Goal: Task Accomplishment & Management: Manage account settings

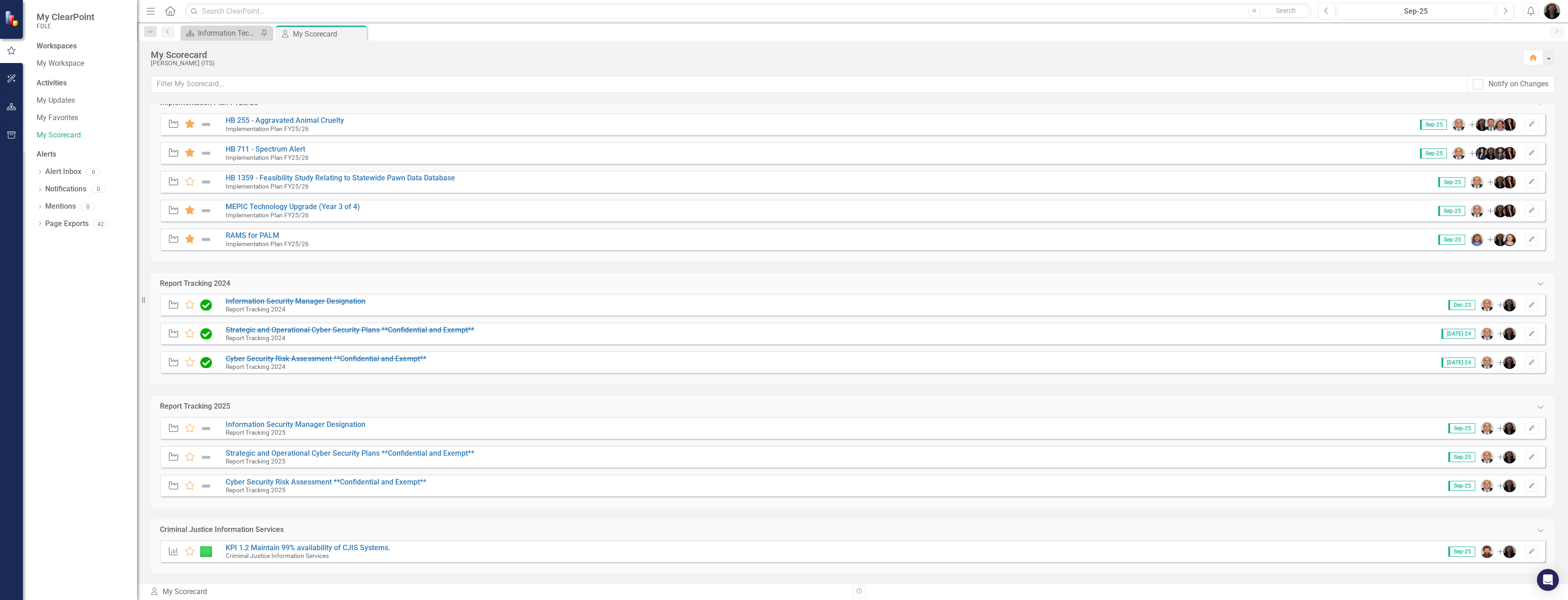
scroll to position [446, 0]
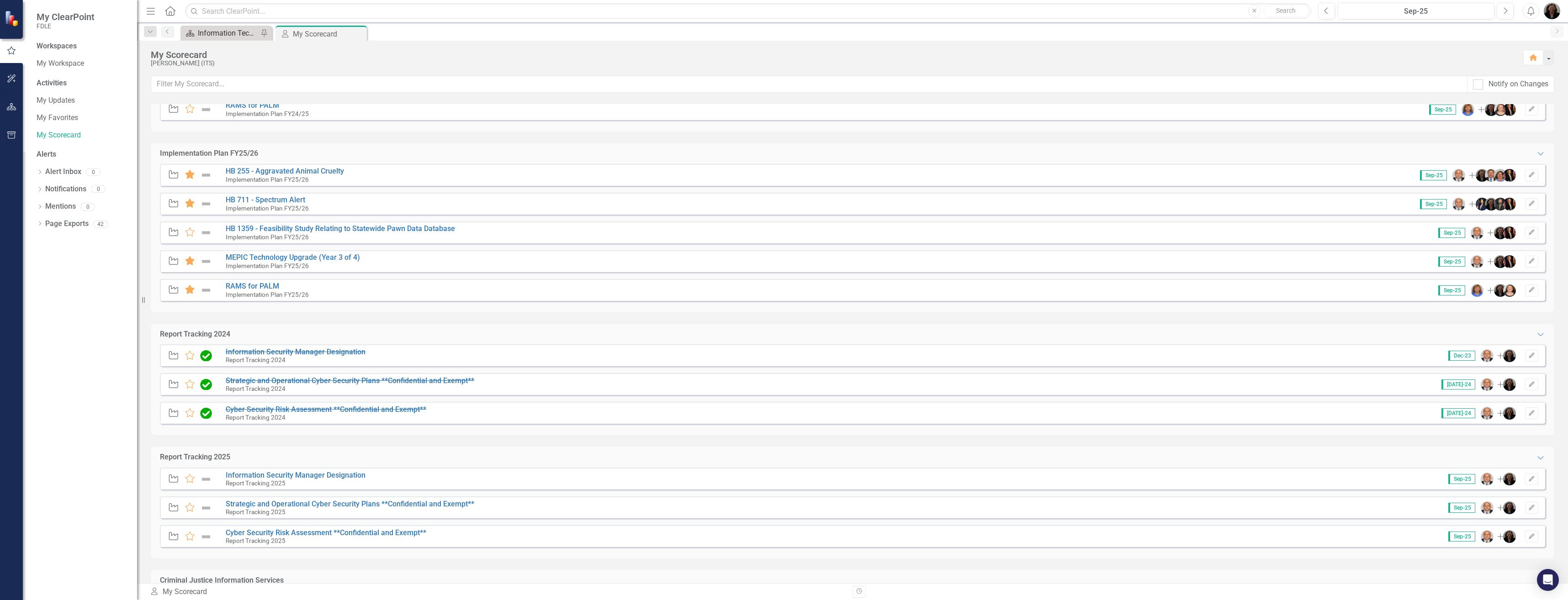
click at [232, 29] on div "Information Technology Services Landing Page" at bounding box center [228, 33] width 60 height 12
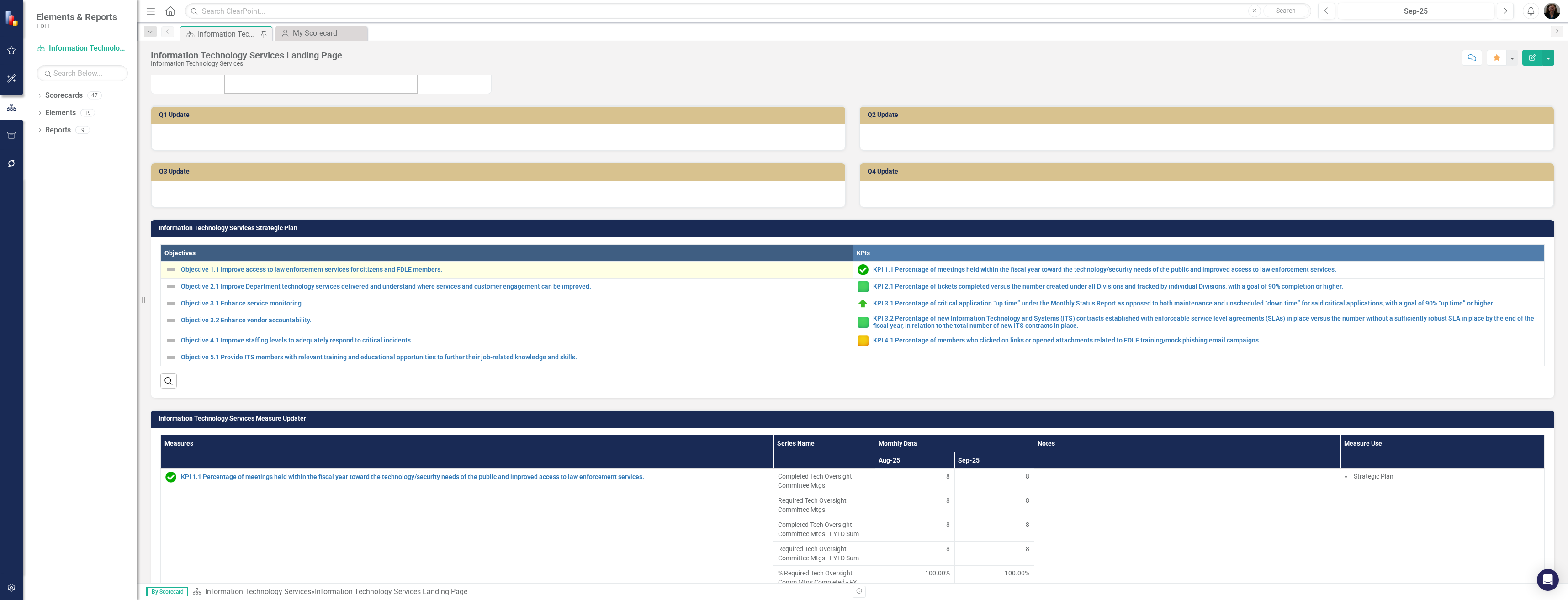
scroll to position [183, 0]
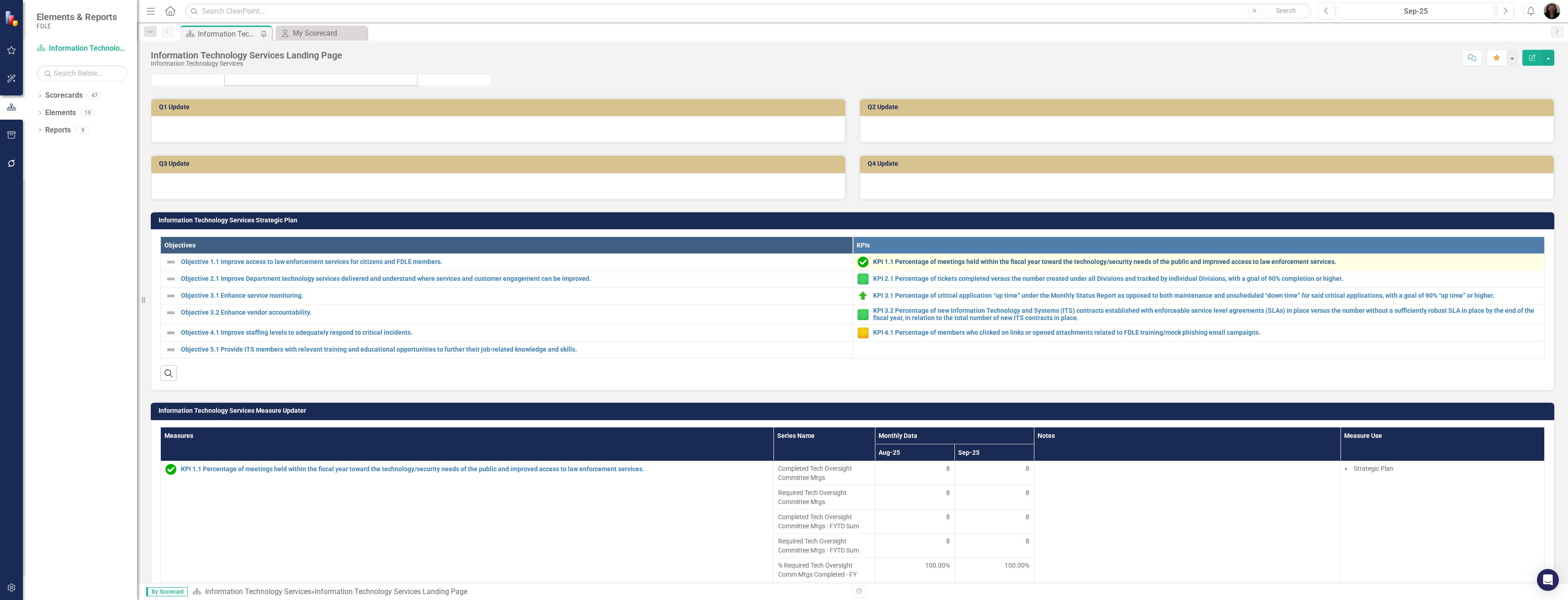
click at [781, 262] on link "KPI 1.1 Percentage of meetings held within the fiscal year toward the technolog…" at bounding box center [1206, 262] width 667 height 7
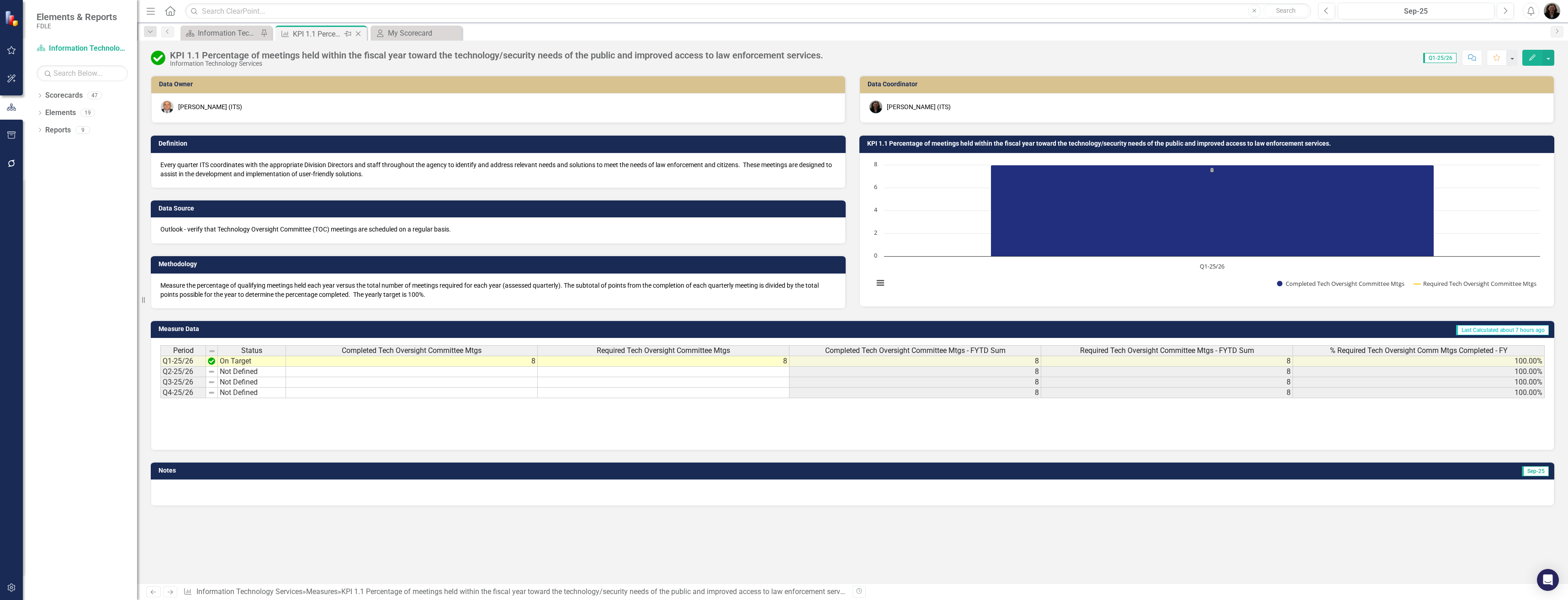
click at [360, 34] on icon "Close" at bounding box center [358, 34] width 9 height 7
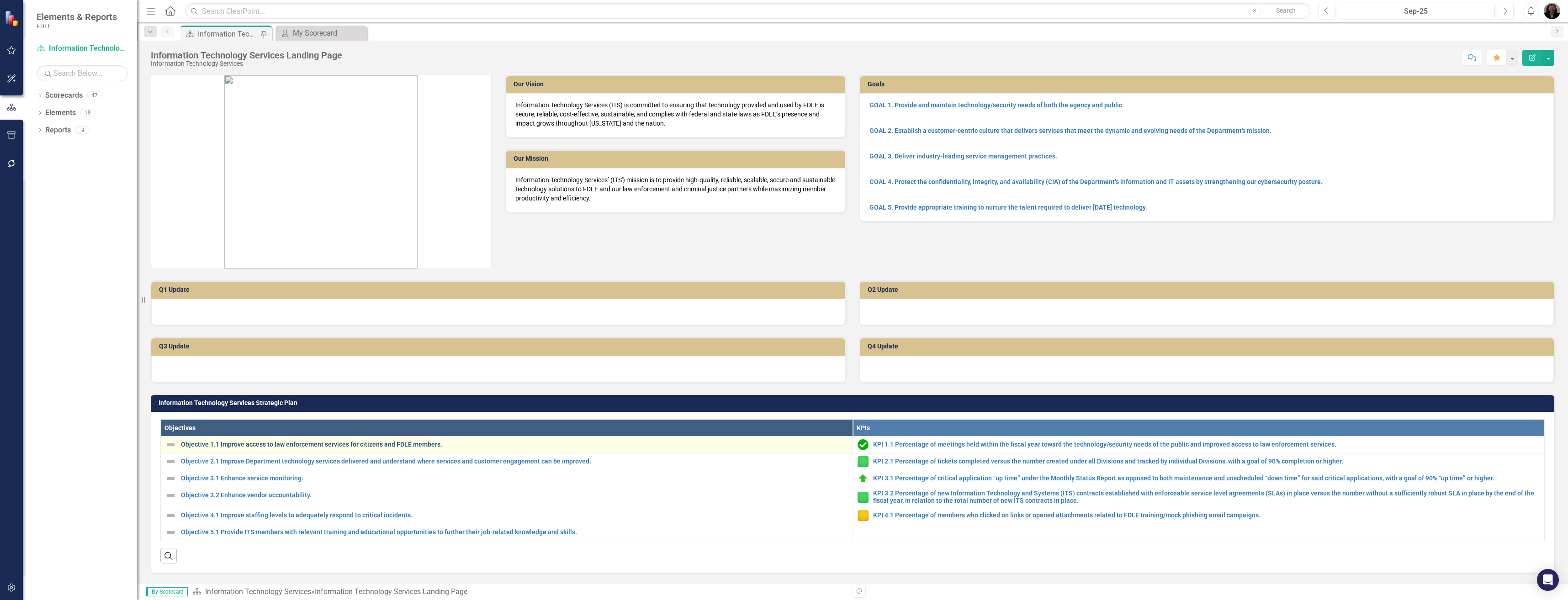
click at [357, 444] on link "Objective 1.1 Improve access to law enforcement services for citizens and FDLE …" at bounding box center [514, 444] width 667 height 7
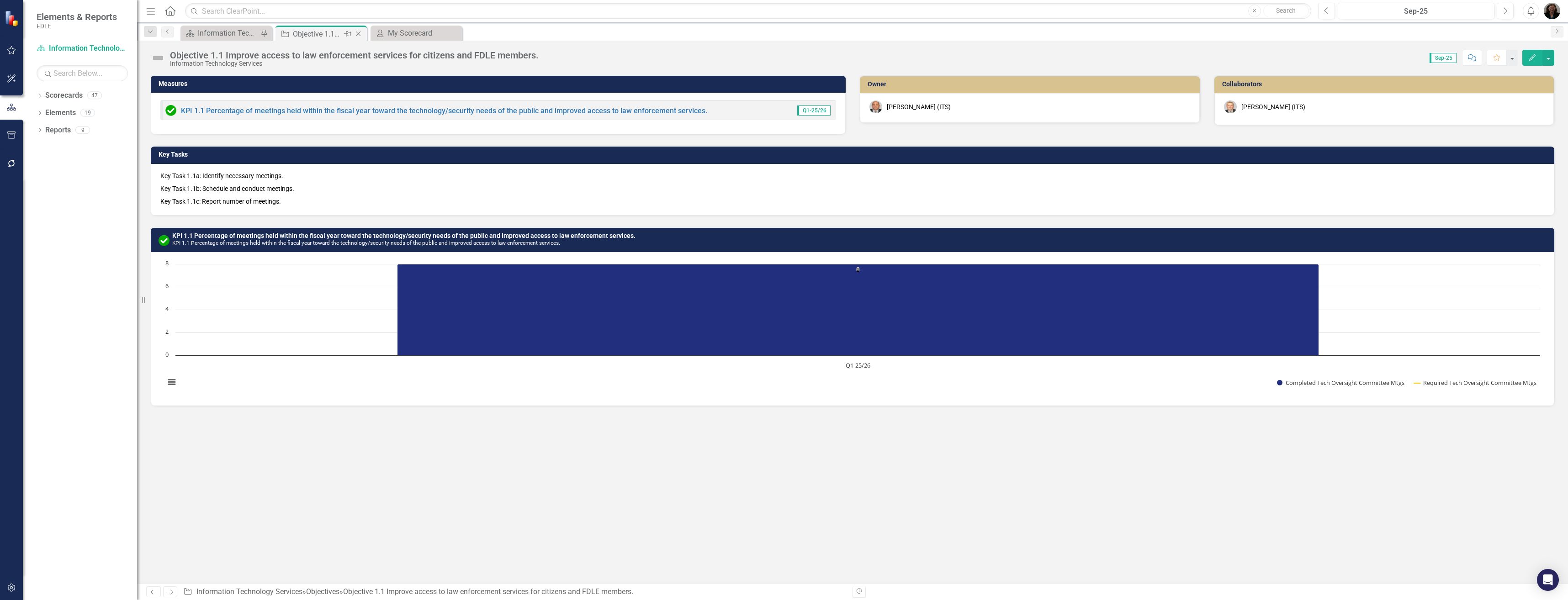
click at [362, 35] on icon "Close" at bounding box center [358, 34] width 9 height 7
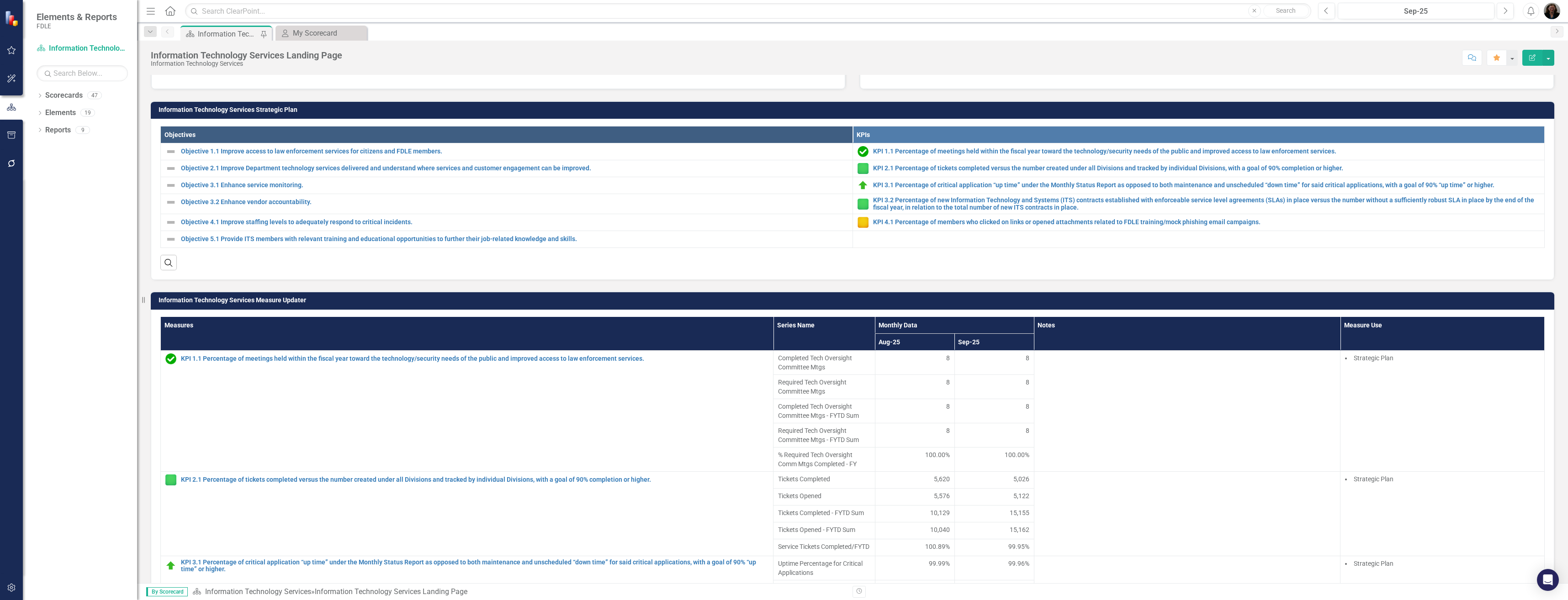
scroll to position [274, 0]
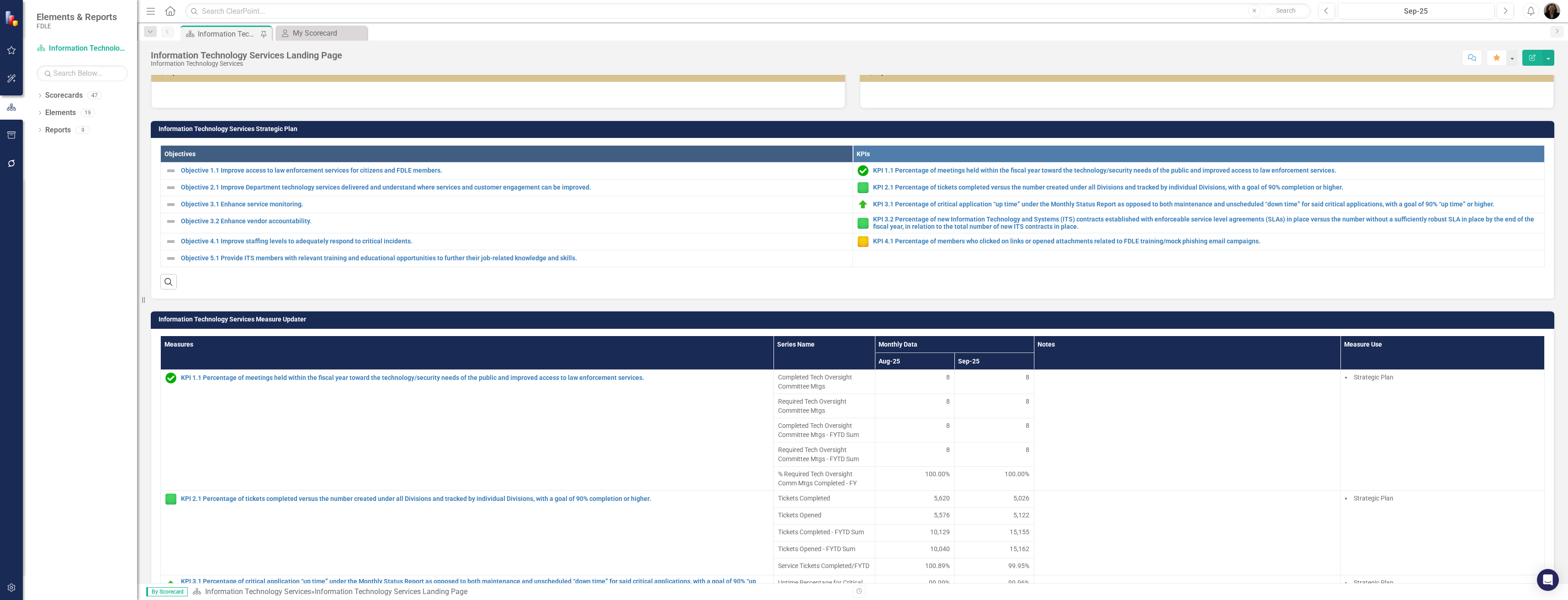
click at [187, 149] on th "Objectives" at bounding box center [506, 154] width 692 height 17
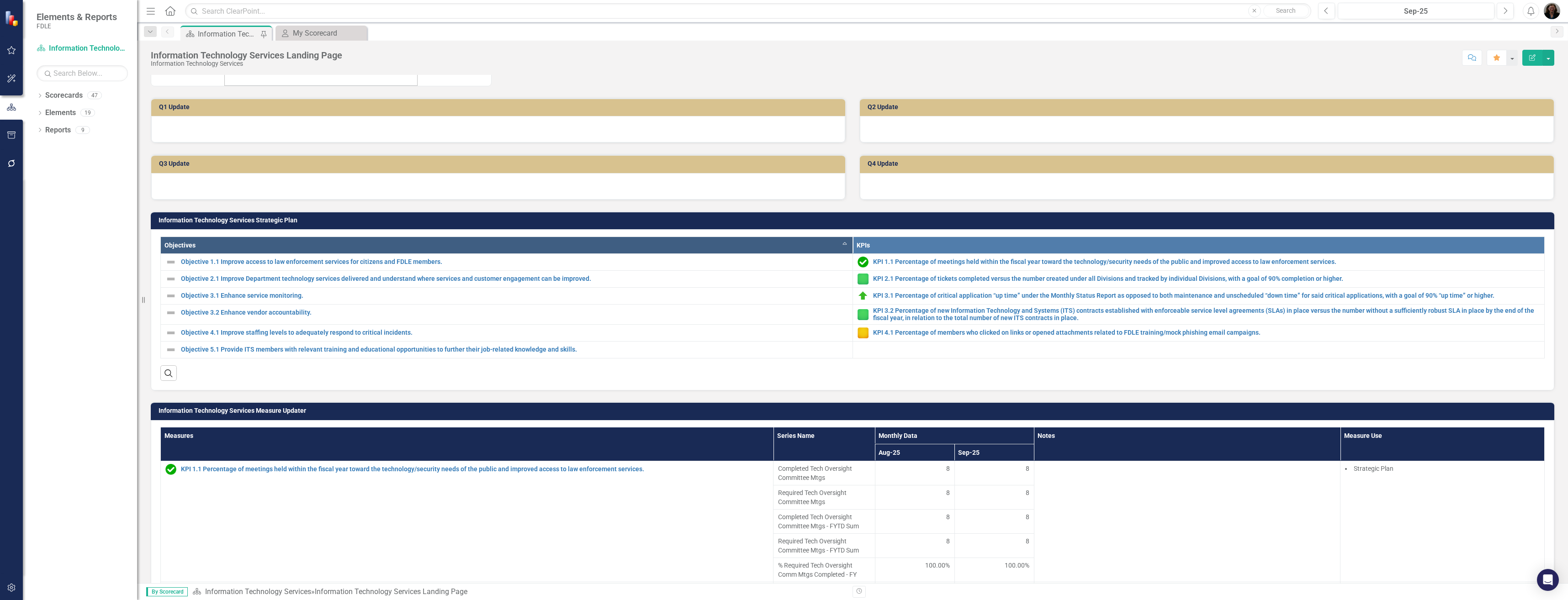
scroll to position [46, 0]
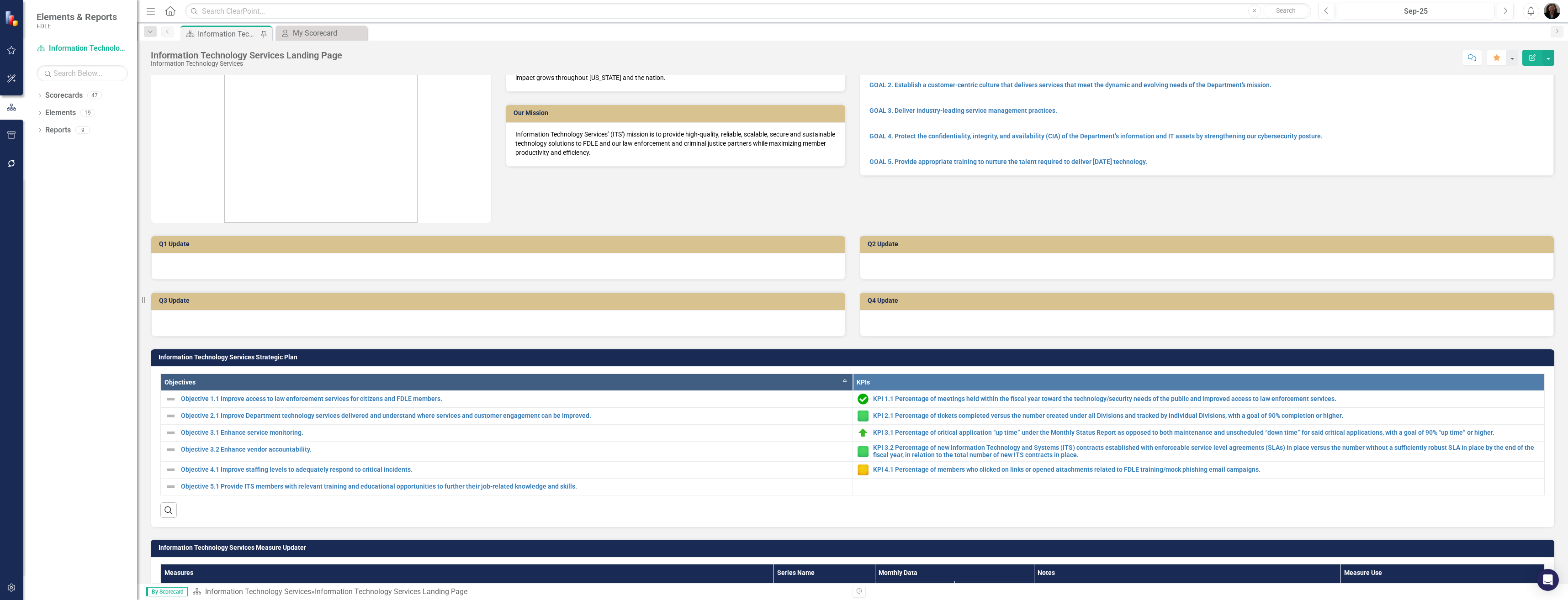
click at [440, 262] on div at bounding box center [498, 267] width 694 height 27
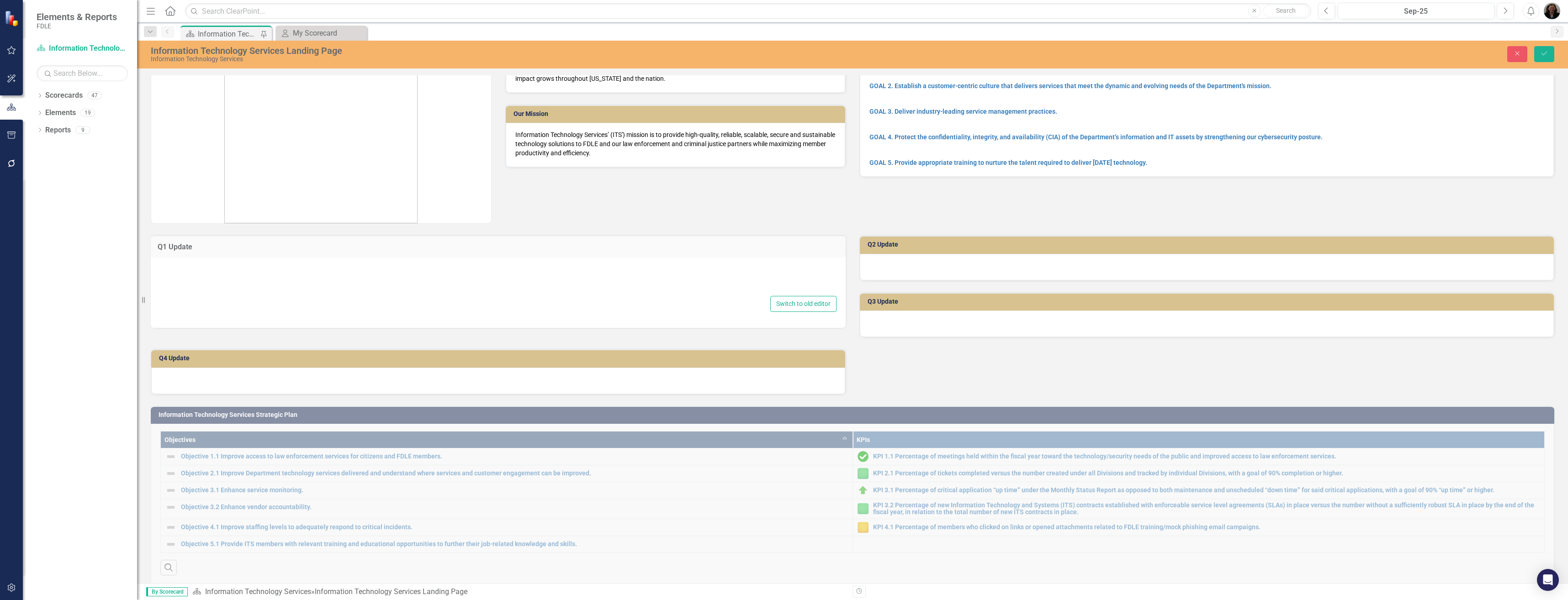
click at [302, 286] on div at bounding box center [499, 279] width 677 height 29
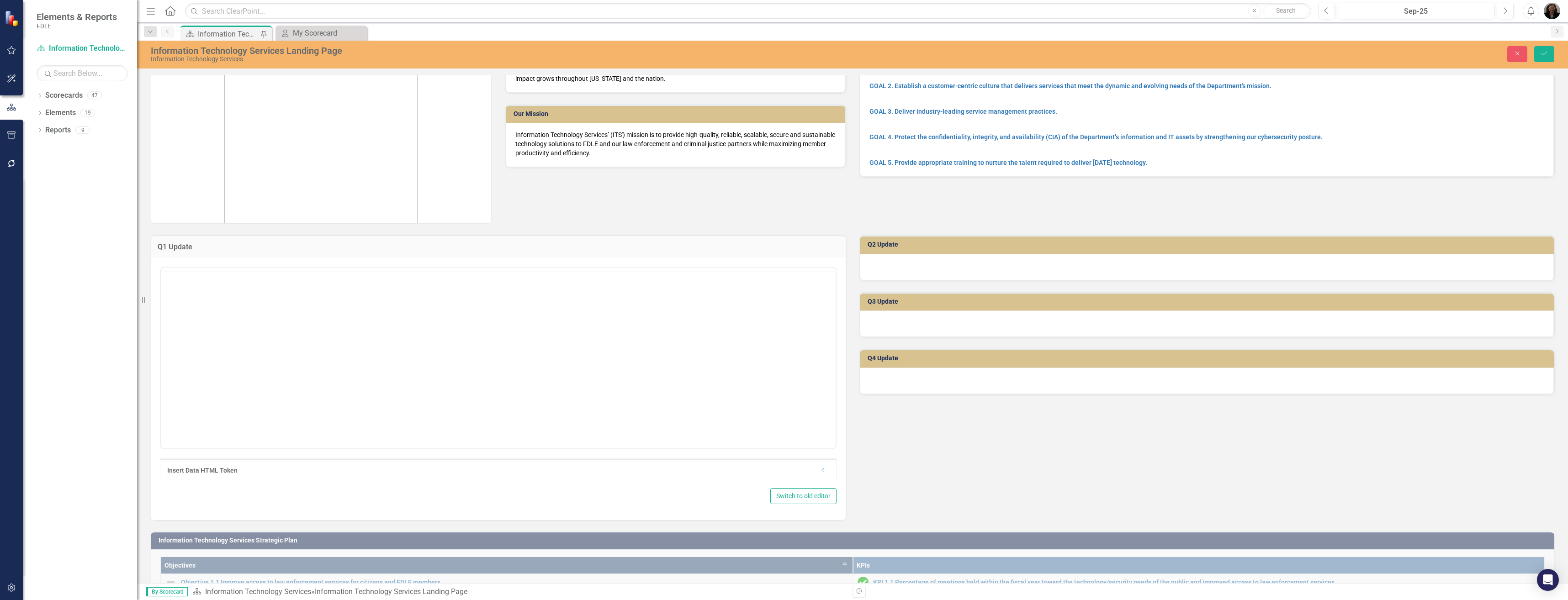
scroll to position [0, 0]
click at [224, 333] on body "Rich Text Area. Press ALT-0 for help." at bounding box center [498, 357] width 675 height 137
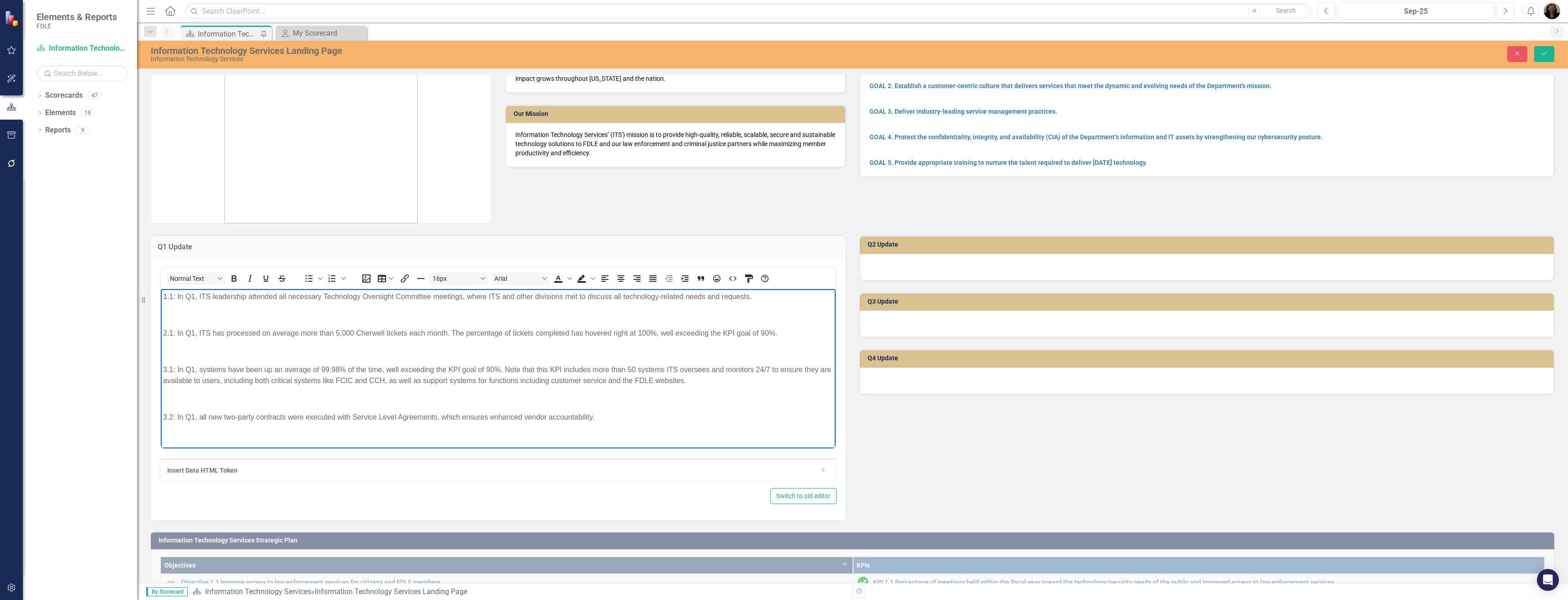
click at [182, 314] on p "Rich Text Area. Press ALT-0 for help." at bounding box center [498, 315] width 670 height 11
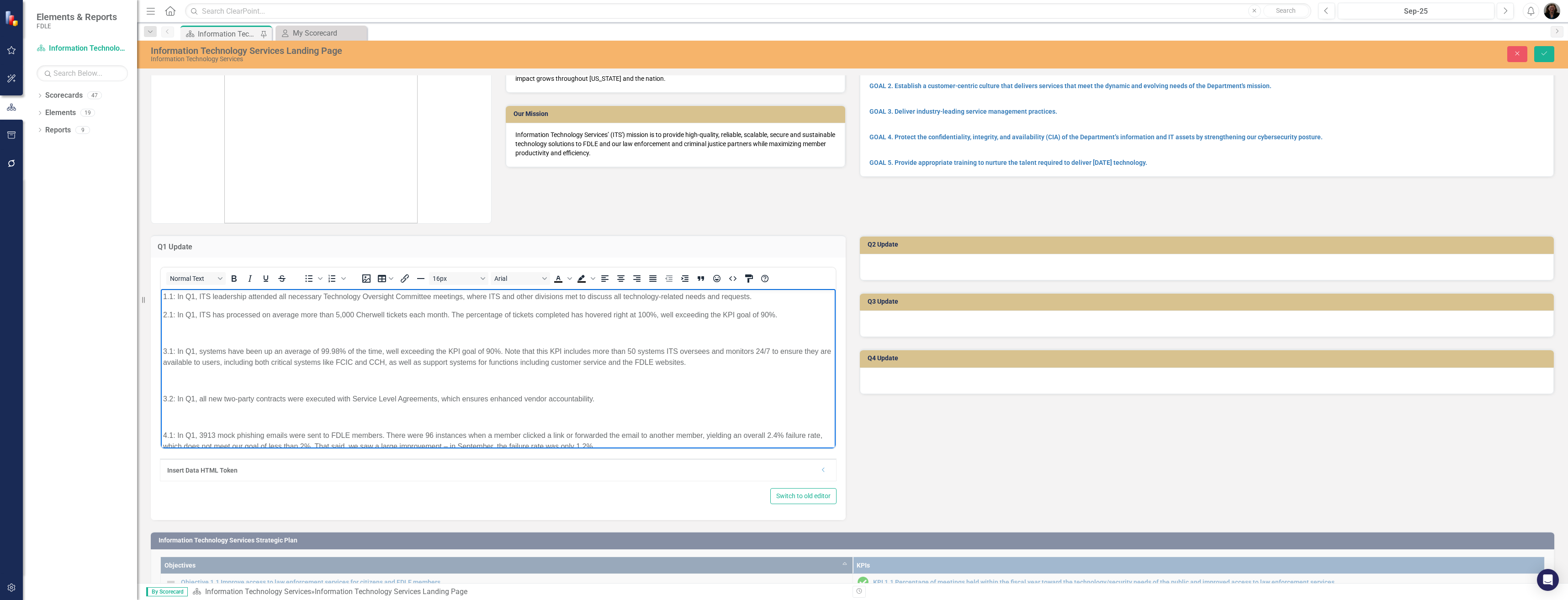
click at [184, 337] on p "Rich Text Area. Press ALT-0 for help." at bounding box center [498, 333] width 670 height 11
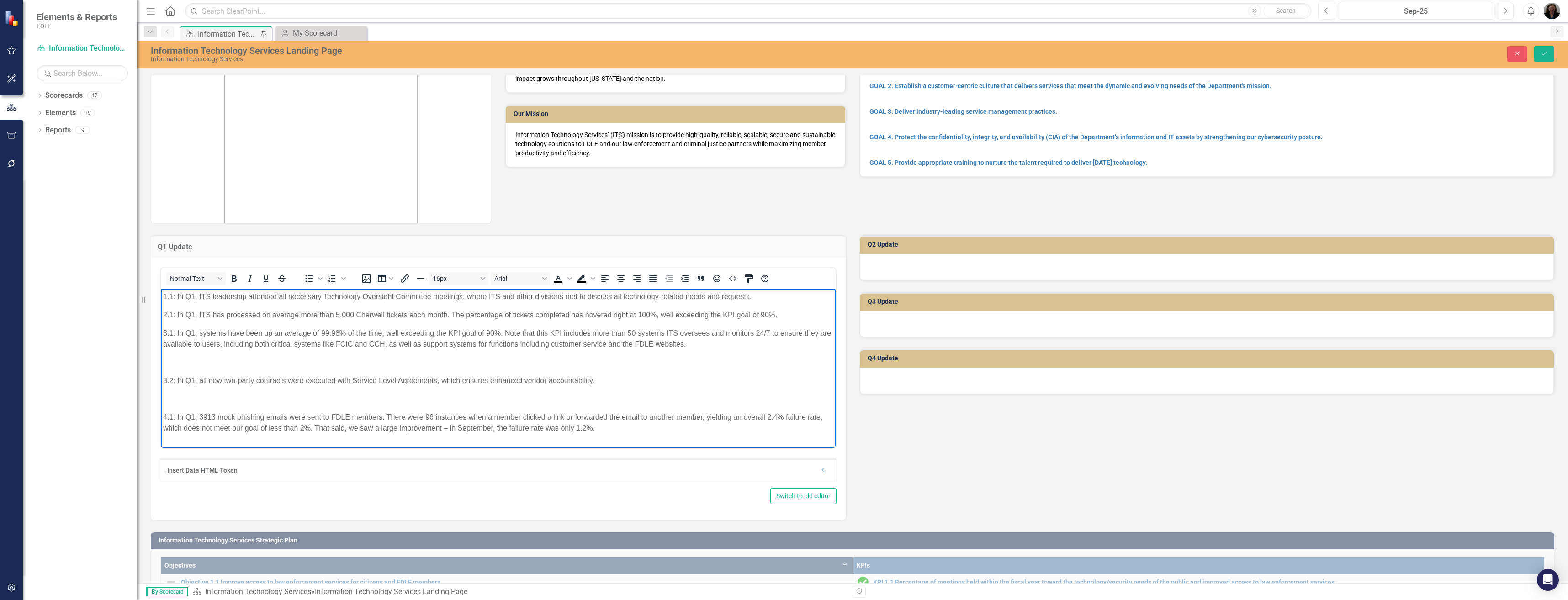
click at [184, 363] on p "Rich Text Area. Press ALT-0 for help." at bounding box center [498, 362] width 670 height 11
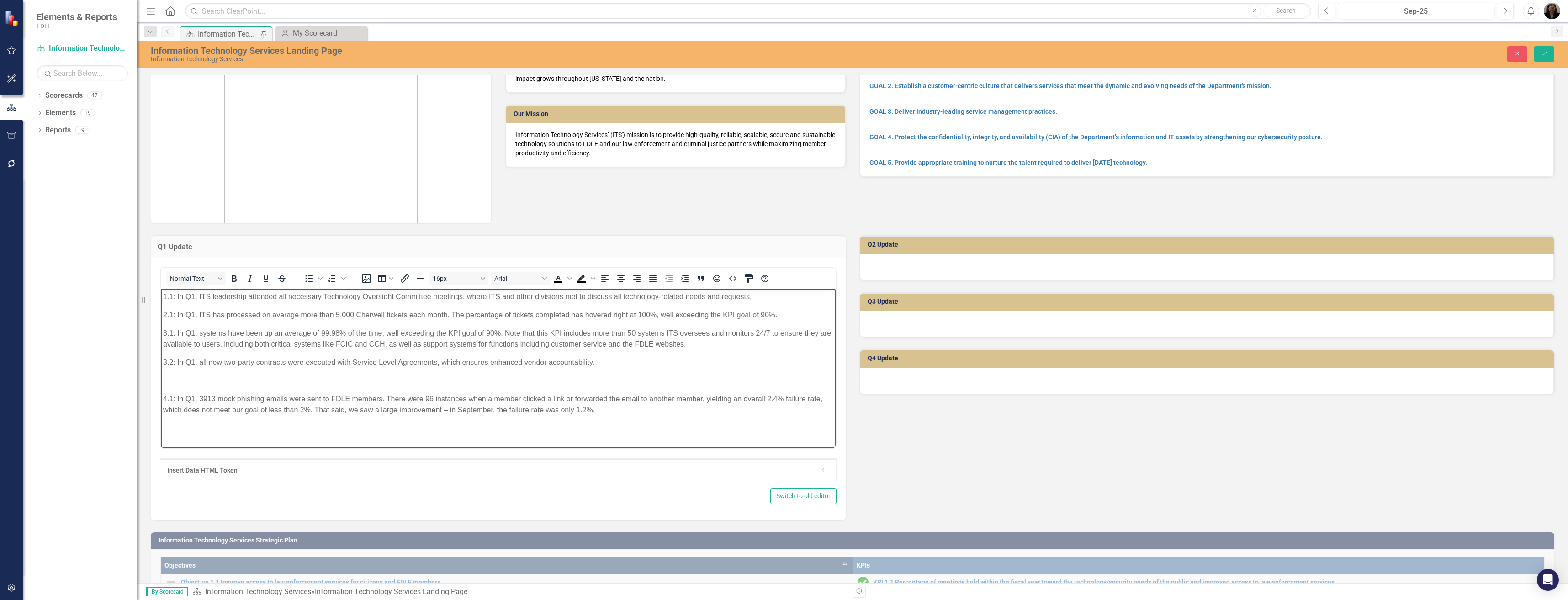
click at [180, 384] on p "Rich Text Area. Press ALT-0 for help." at bounding box center [498, 380] width 670 height 11
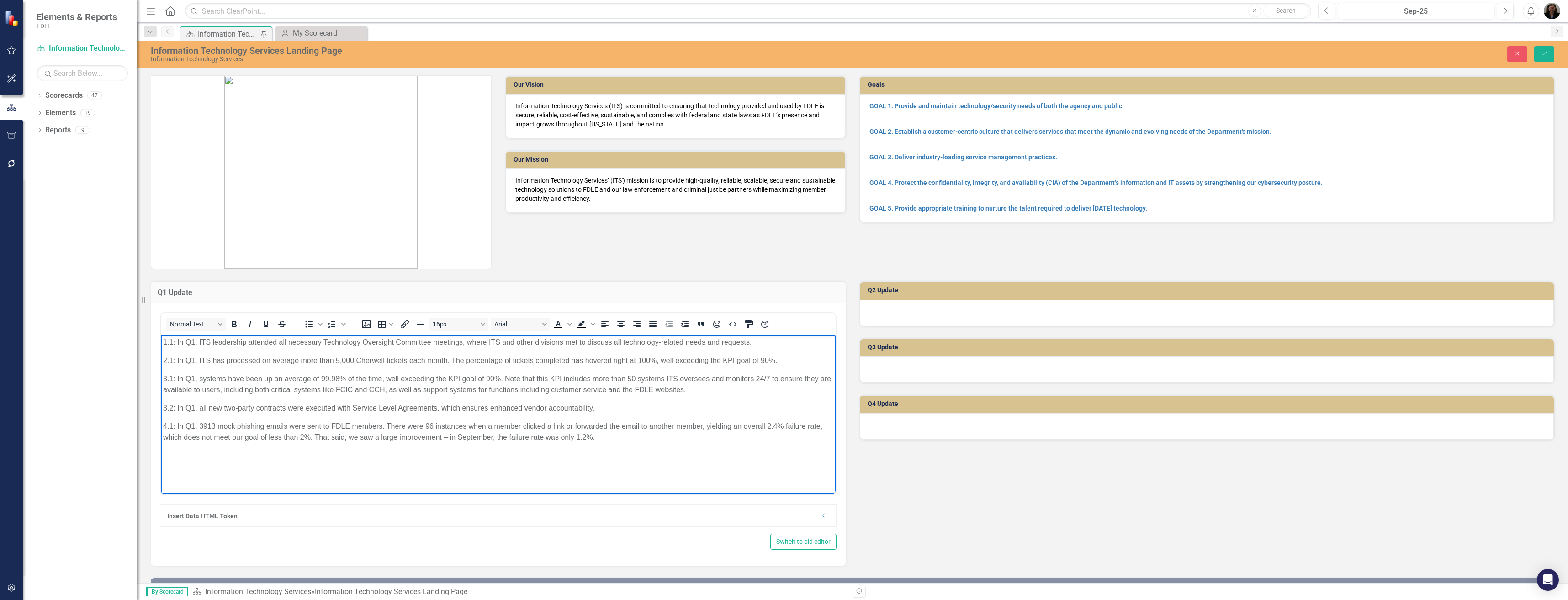
click at [191, 344] on p "1.1: In Q1, ITS leadership attended all necessary Technology Oversight Committe…" at bounding box center [498, 342] width 670 height 11
click at [781, 52] on icon "Save" at bounding box center [1544, 54] width 9 height 7
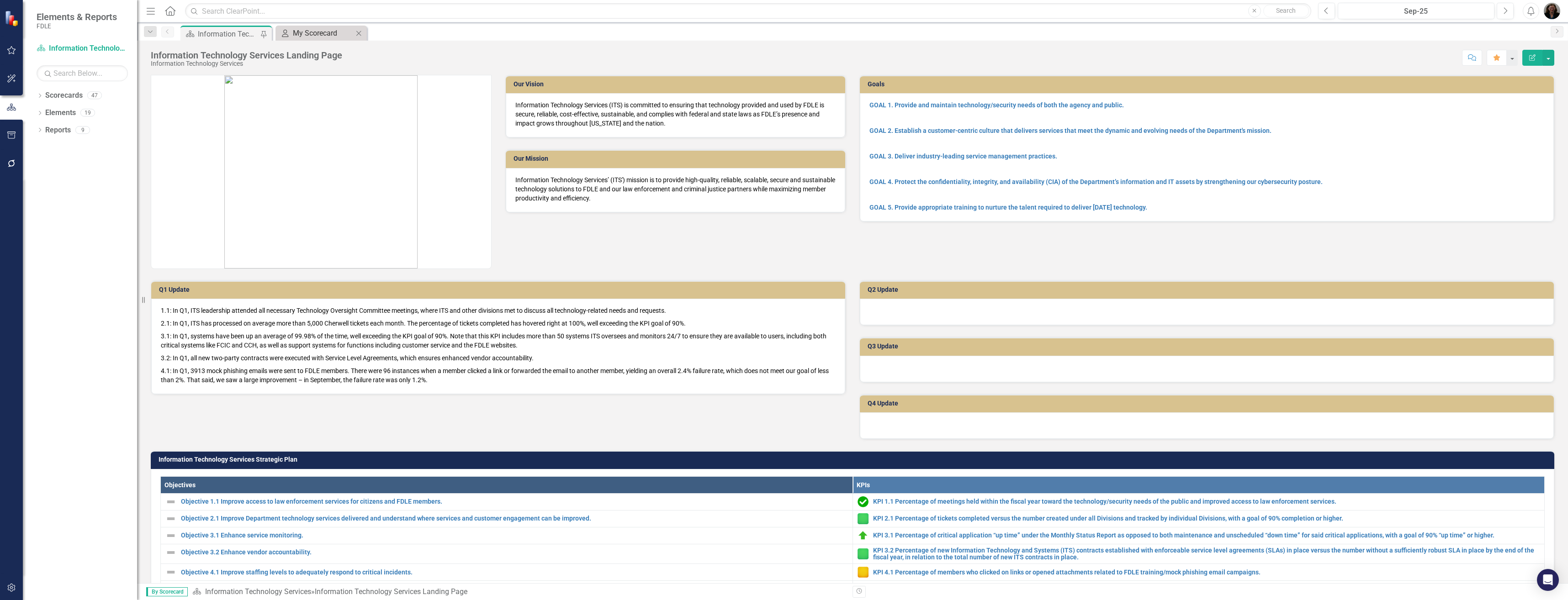
click at [327, 30] on div "My Scorecard" at bounding box center [323, 33] width 60 height 12
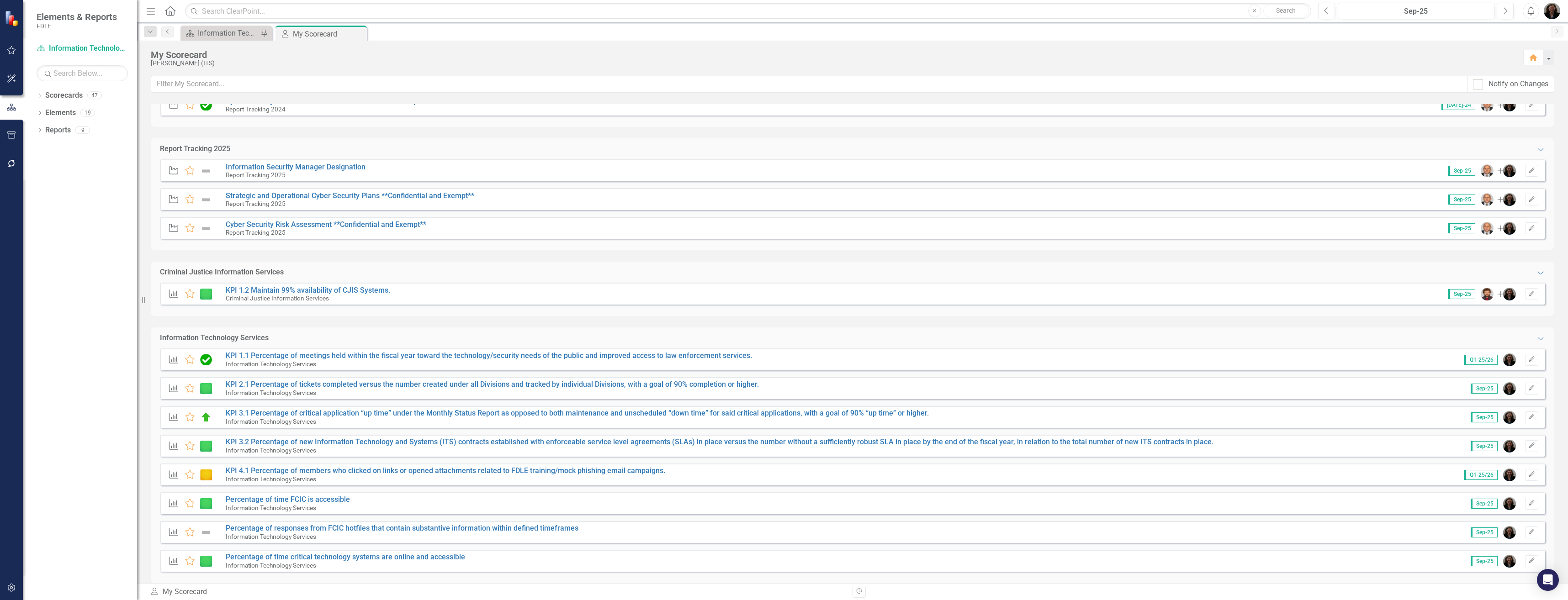
scroll to position [766, 0]
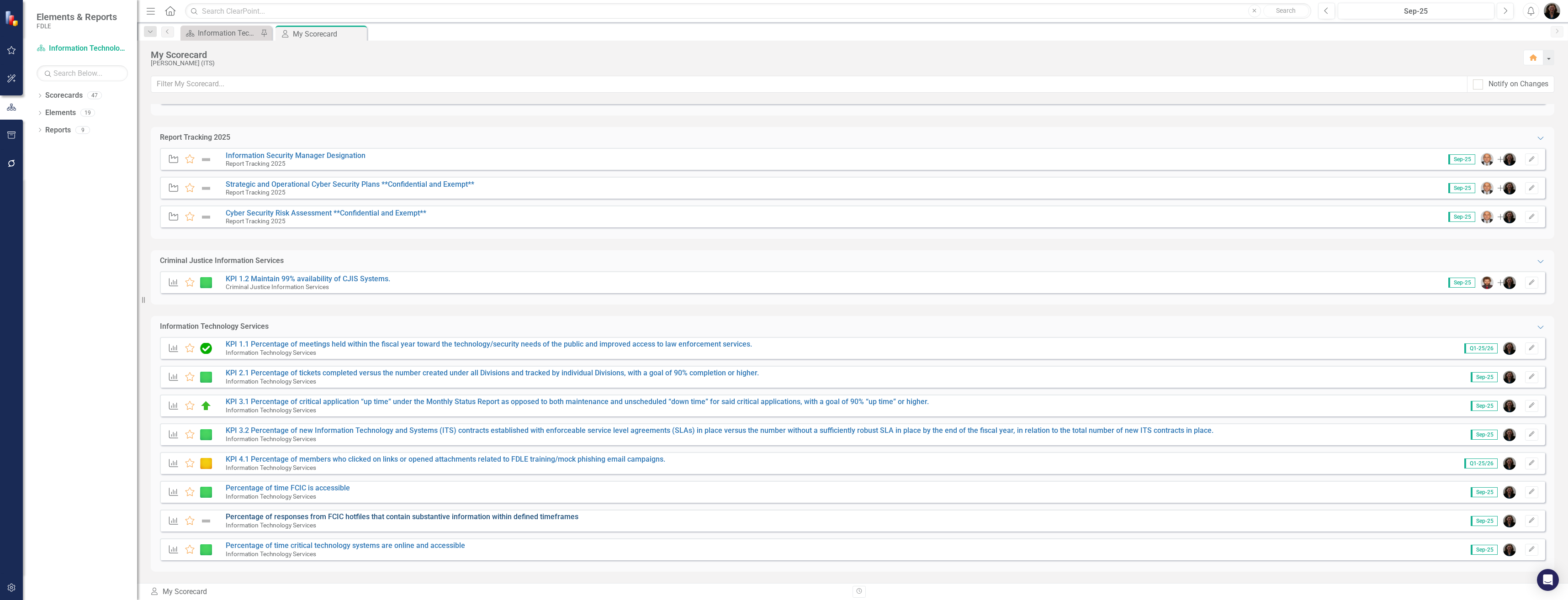
click at [378, 515] on link "Percentage of responses from FCIC hotfiles that contain substantive information…" at bounding box center [402, 517] width 352 height 9
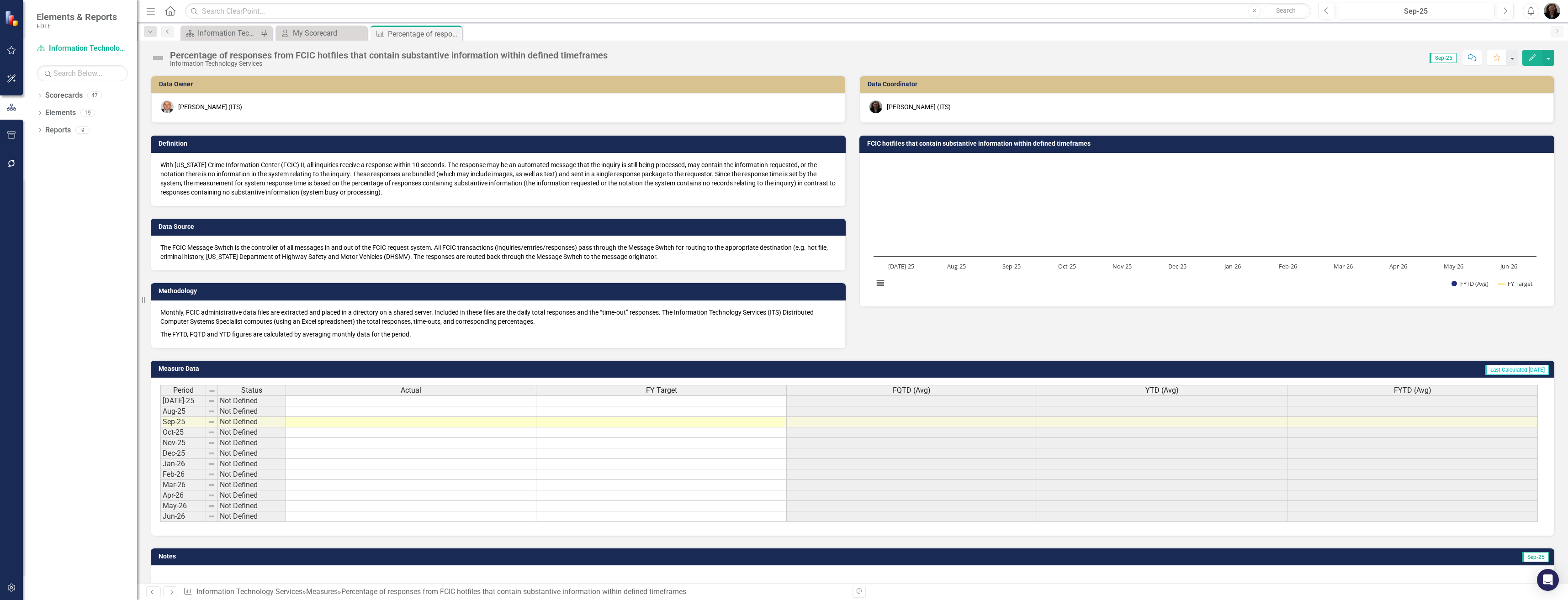
click at [436, 401] on td at bounding box center [411, 401] width 250 height 11
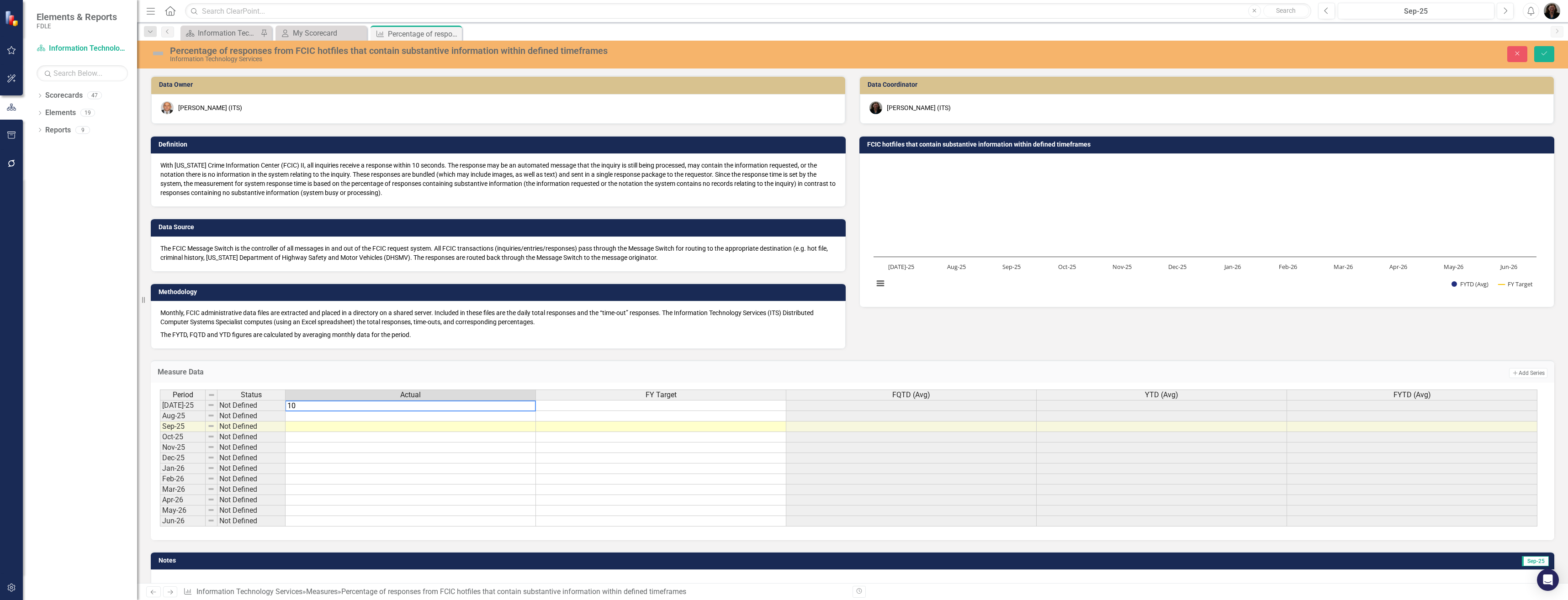
type textarea "100"
click at [435, 416] on td at bounding box center [410, 416] width 250 height 10
type textarea "100"
click at [452, 426] on td at bounding box center [410, 427] width 250 height 10
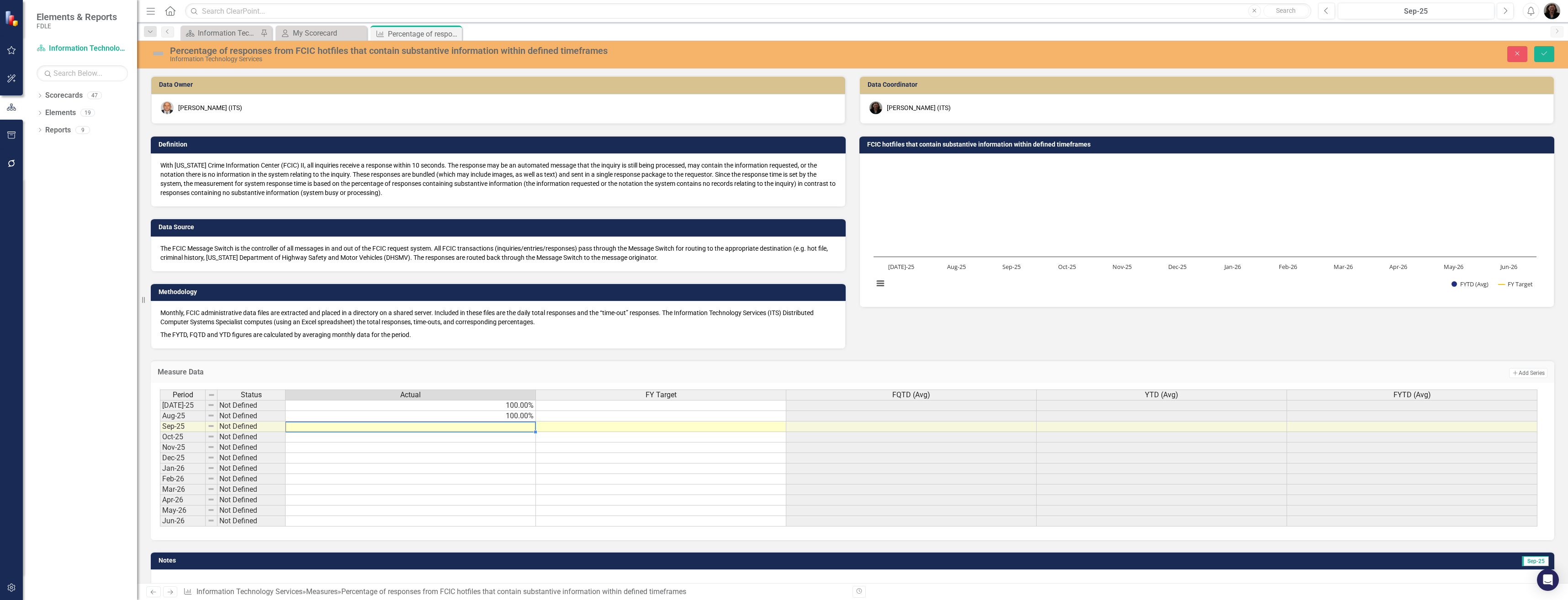
click at [452, 426] on td at bounding box center [410, 427] width 250 height 10
type textarea "100"
click at [649, 406] on td at bounding box center [660, 406] width 250 height 11
type textarea "99"
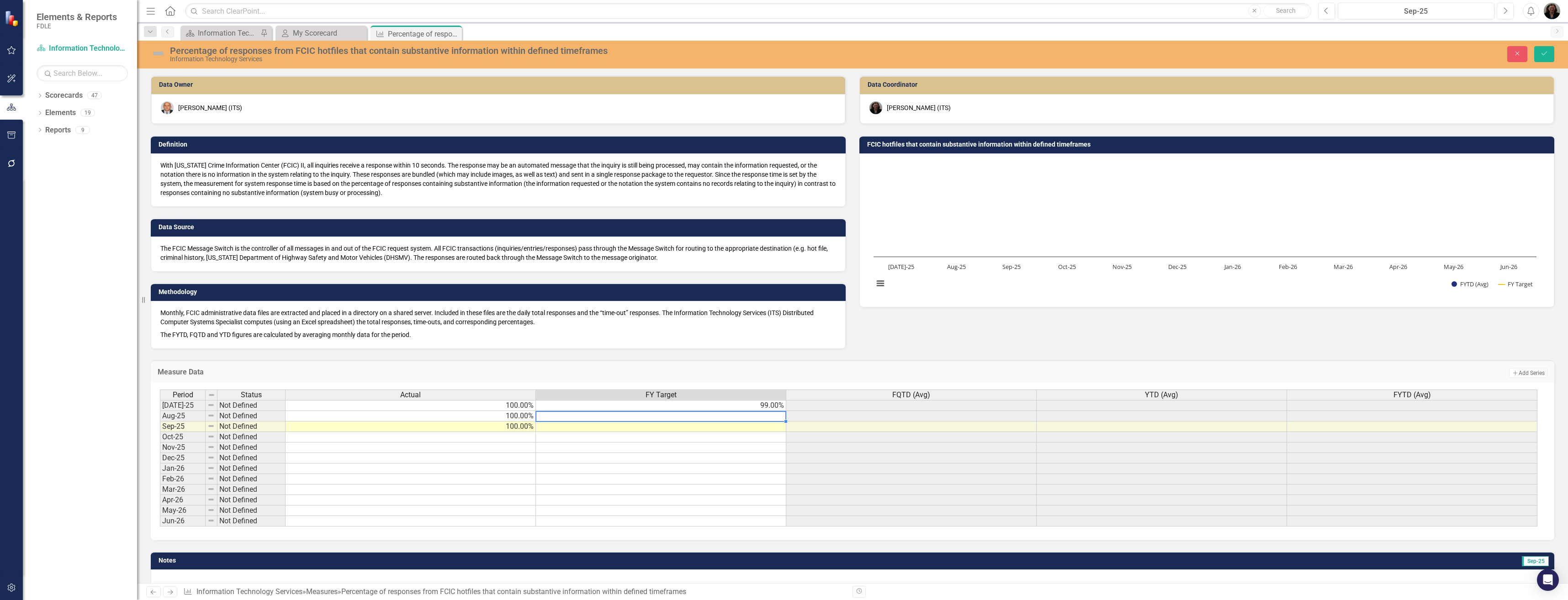
click at [660, 416] on td at bounding box center [660, 416] width 250 height 10
type textarea "99"
click at [660, 430] on td at bounding box center [660, 427] width 250 height 10
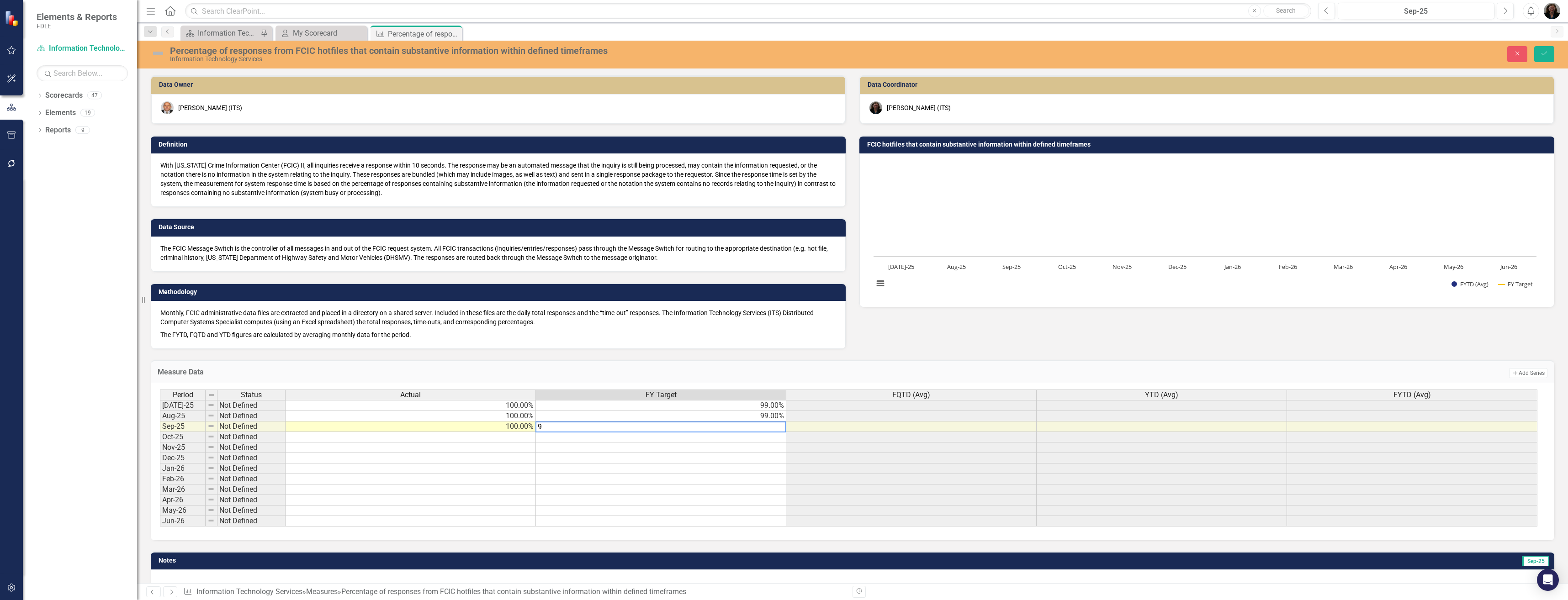
type textarea "99"
drag, startPoint x: 1548, startPoint y: 52, endPoint x: 1374, endPoint y: 80, distance: 176.2
click at [781, 52] on icon "Save" at bounding box center [1544, 54] width 9 height 7
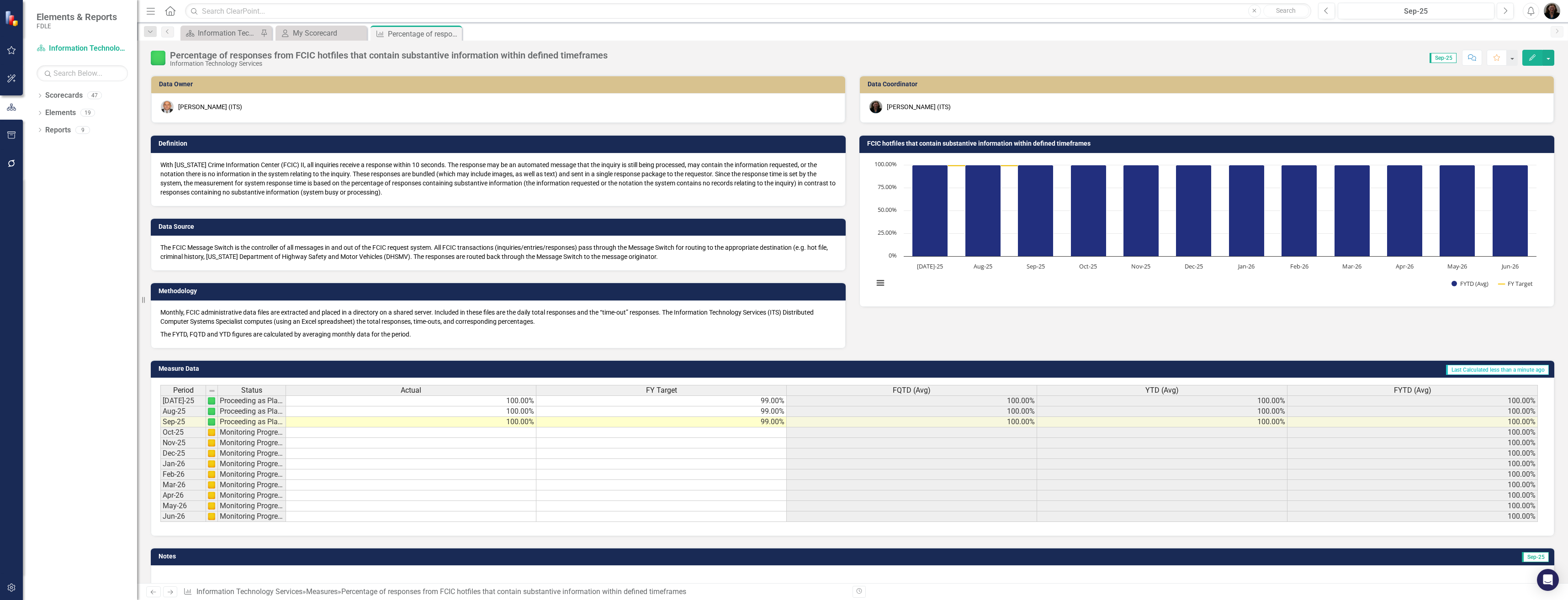
click at [0, 0] on icon "Close" at bounding box center [0, 0] width 0 height 0
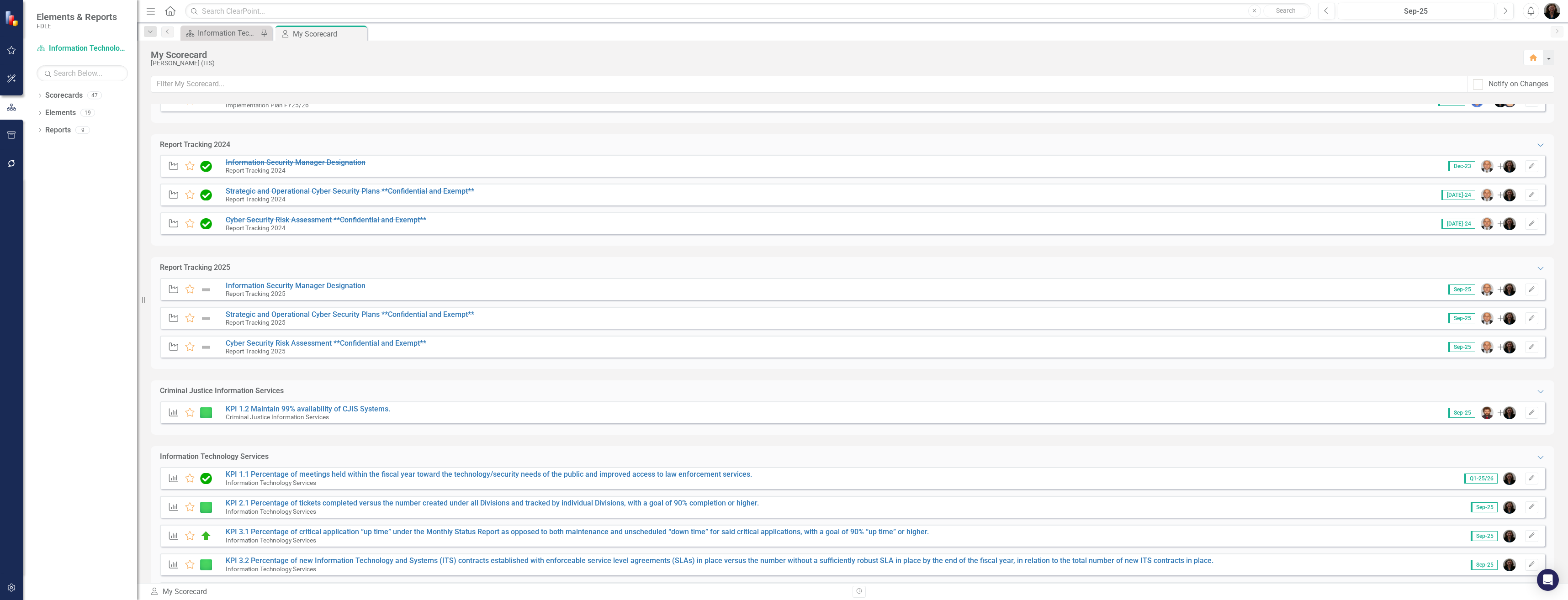
scroll to position [685, 0]
